Goal: Use online tool/utility: Utilize a website feature to perform a specific function

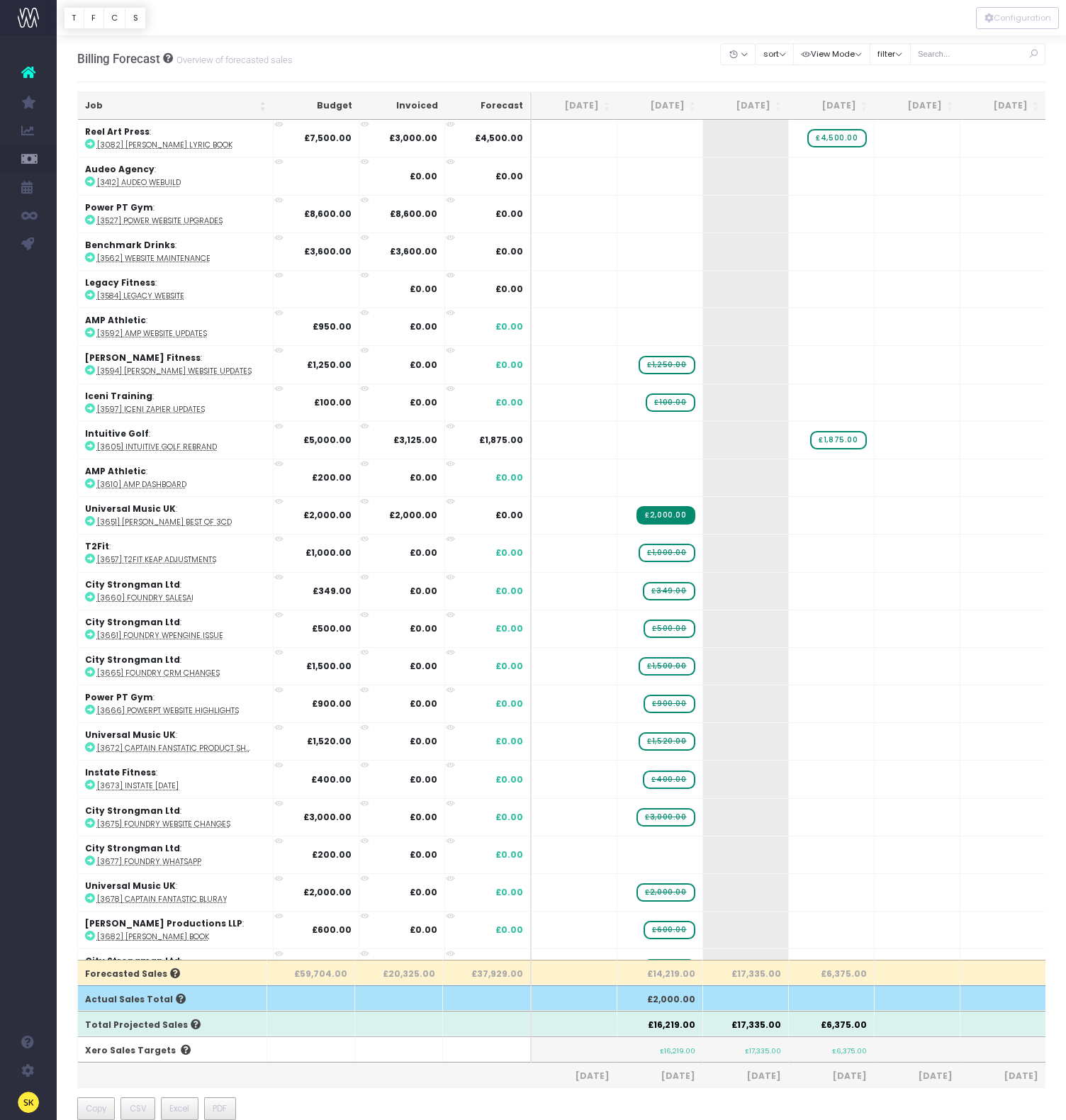
scroll to position [512, 0]
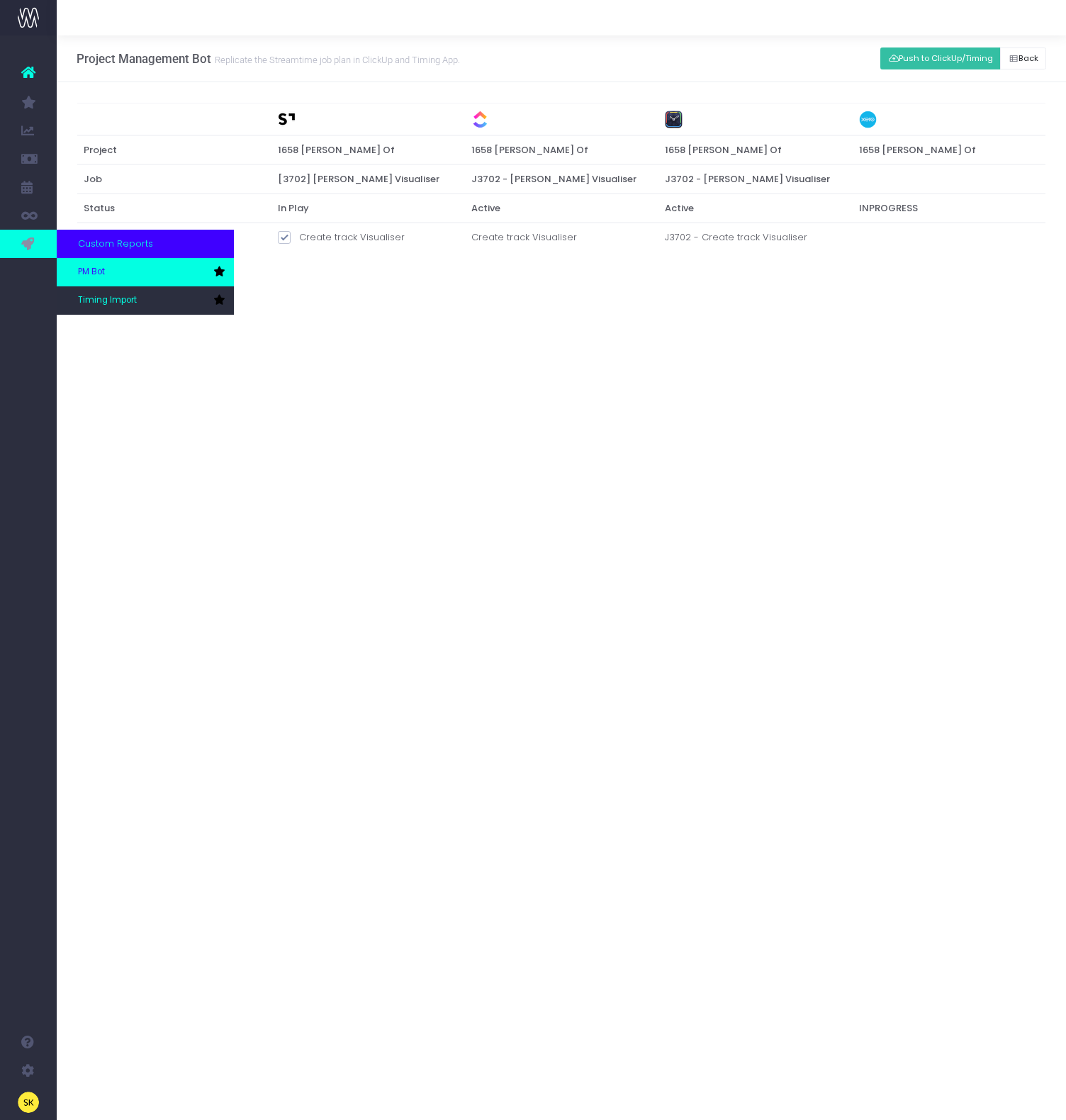
click at [84, 266] on span "PM Bot" at bounding box center [91, 272] width 27 height 13
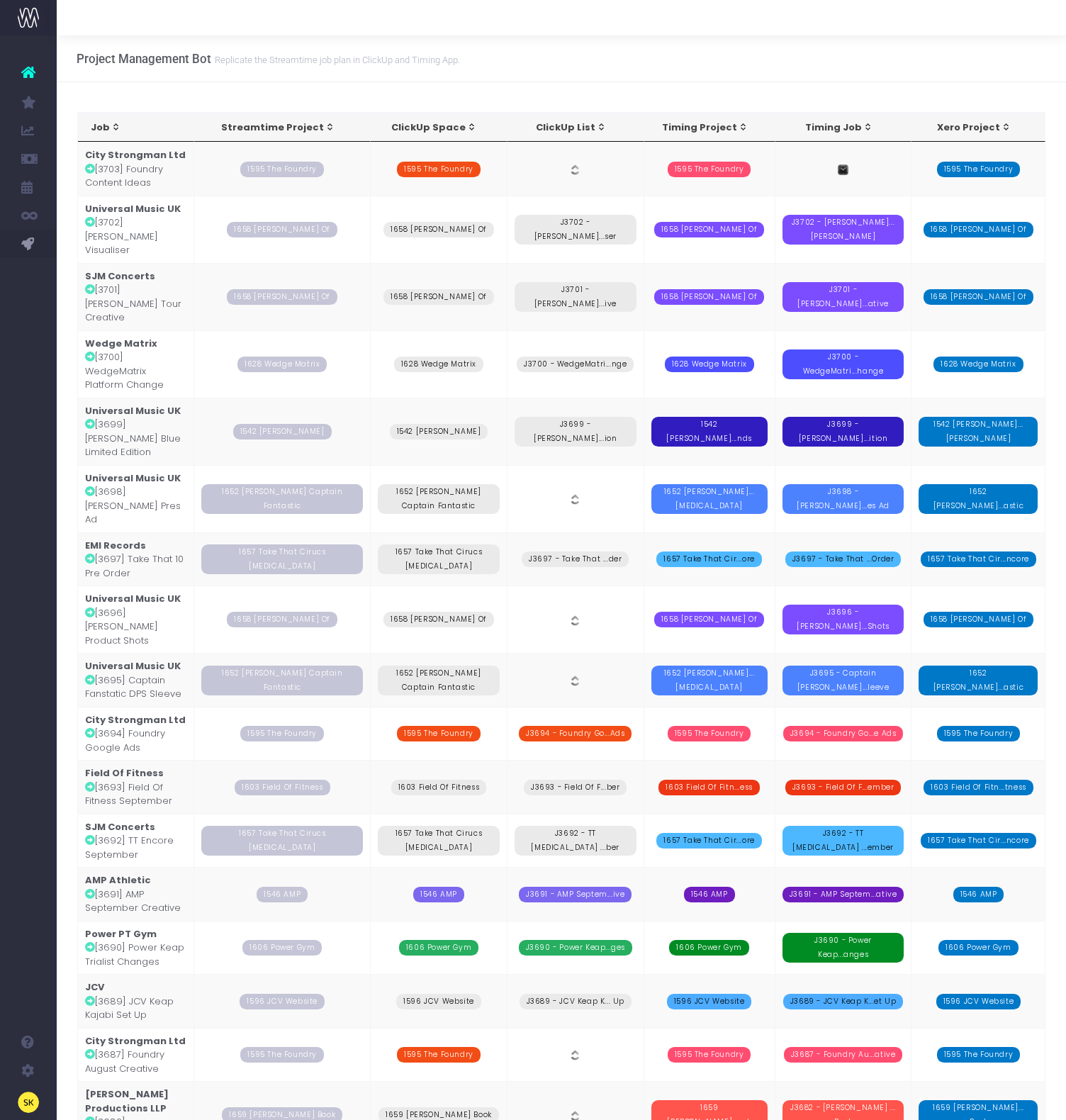
click at [128, 184] on td "City Strongman Ltd [3703] Foundry Content Ideas" at bounding box center [136, 168] width 117 height 53
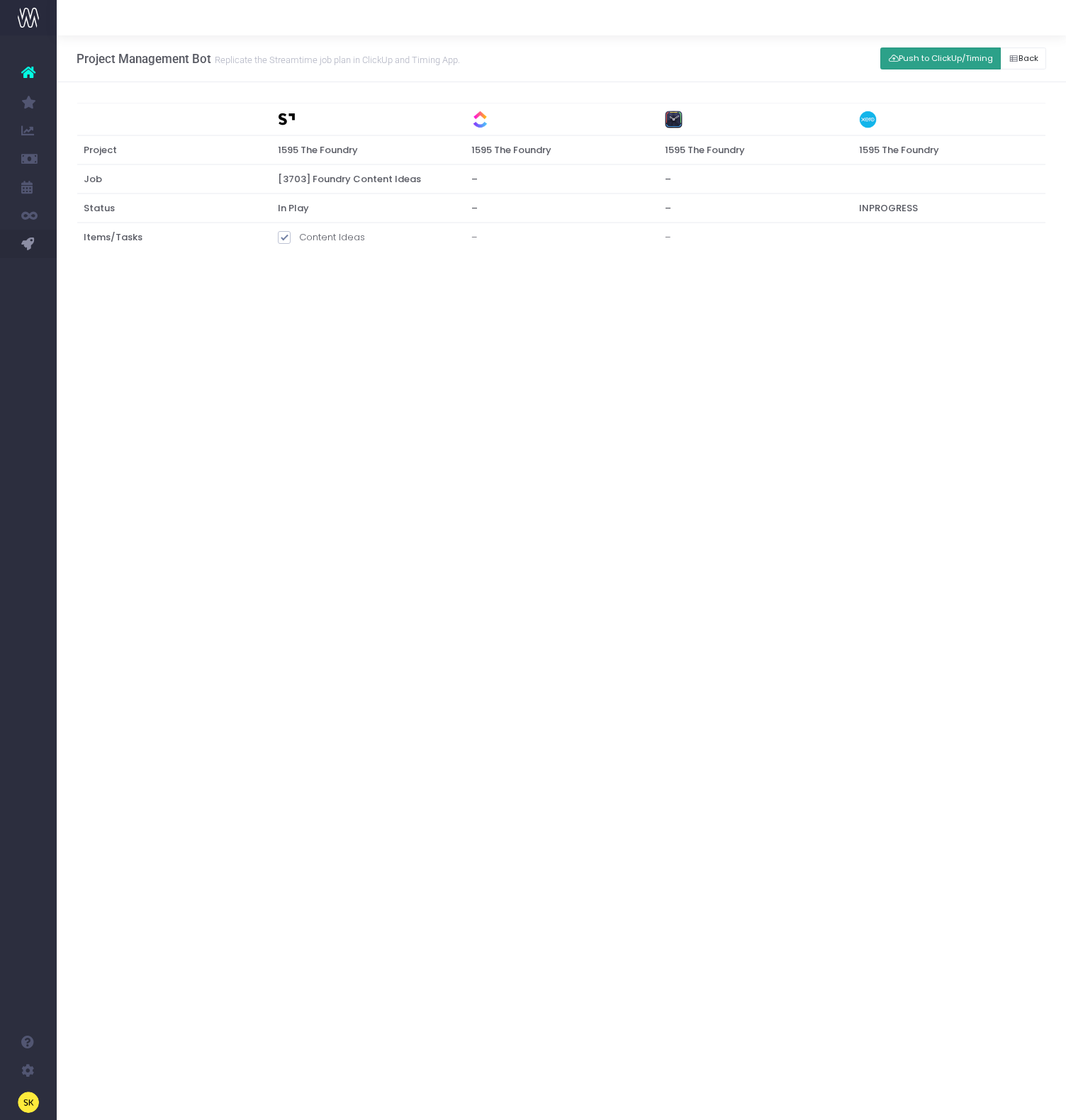
click at [974, 53] on button "Push to ClickUp/Timing" at bounding box center [941, 58] width 121 height 22
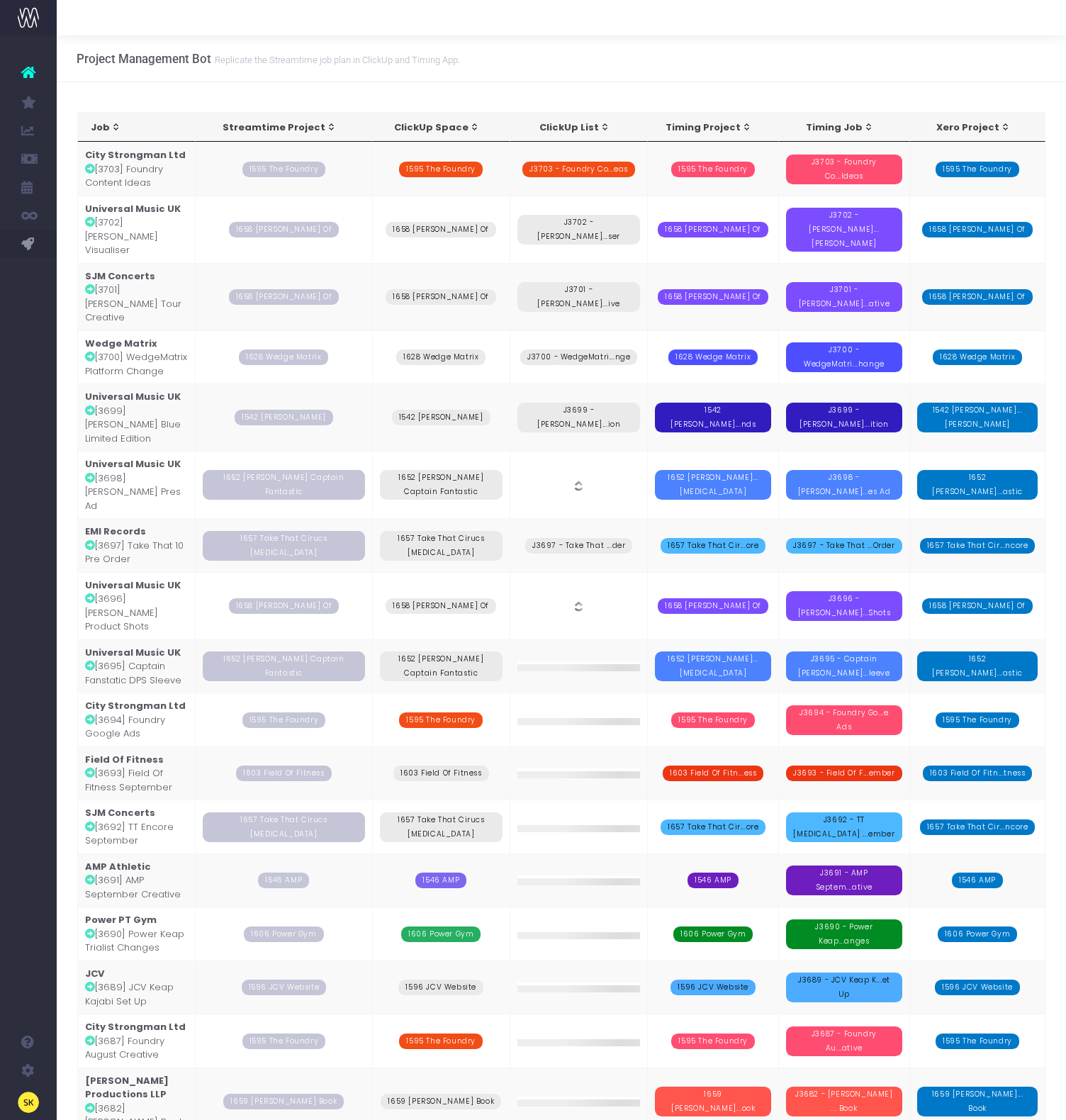
click at [142, 187] on td "City Strongman Ltd [3703] Foundry Content Ideas" at bounding box center [136, 168] width 118 height 53
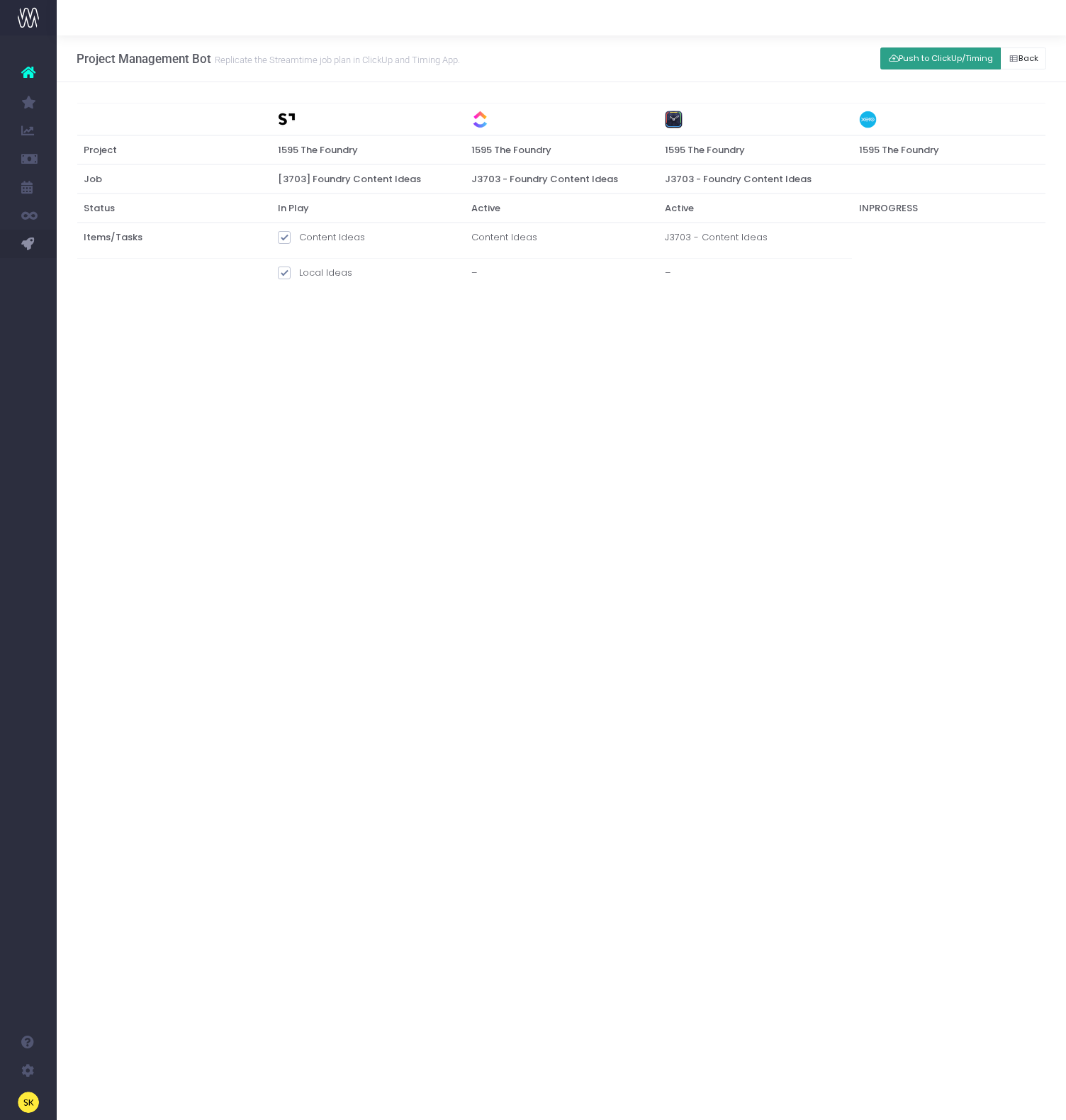
click at [940, 52] on button "Push to ClickUp/Timing" at bounding box center [941, 58] width 121 height 22
click at [836, 336] on div "Job Streamtime Project ClickUp Space ClickUp List Timing Project Timing Job Xer…" at bounding box center [561, 212] width 1009 height 260
